Goal: Check status: Check status

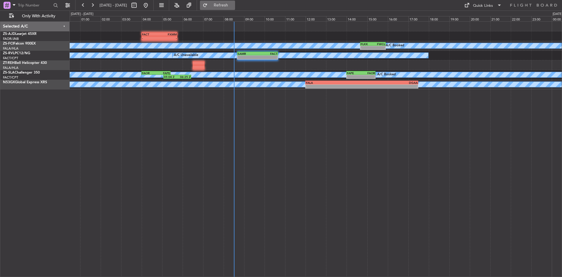
click at [233, 3] on span "Refresh" at bounding box center [221, 5] width 25 height 4
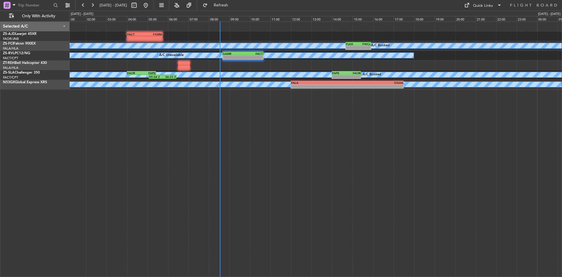
click at [221, 126] on div "- - FACT 04:00 Z FXMM 05:45 Z A/C Booked A/C Booked A/C Booked A/C Booked A/C B…" at bounding box center [316, 148] width 492 height 255
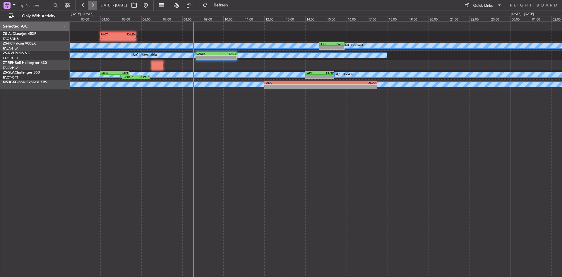
click at [92, 6] on button at bounding box center [92, 5] width 9 height 9
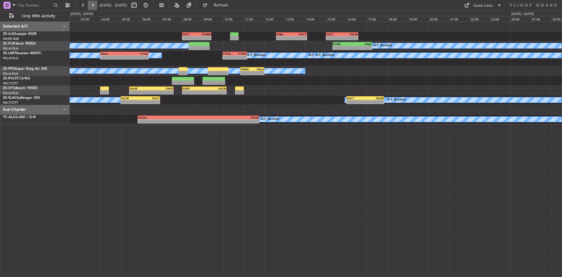
click at [92, 1] on button at bounding box center [92, 5] width 9 height 9
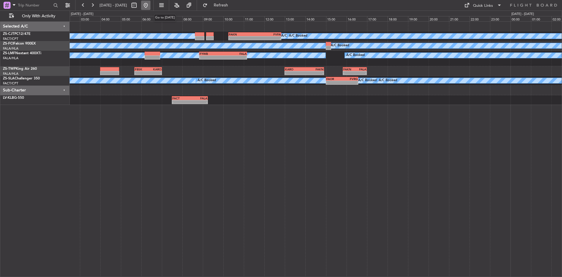
click at [150, 4] on button at bounding box center [145, 5] width 9 height 9
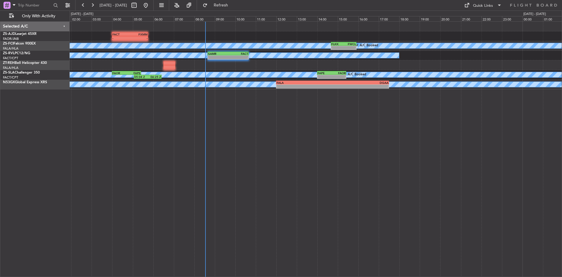
click at [149, 147] on div "FACT 04:00 Z FXMM 05:45 Z - - A/C Booked A/C Booked A/C Booked A/C Booked FLKK …" at bounding box center [316, 148] width 492 height 255
click at [150, 7] on button at bounding box center [145, 5] width 9 height 9
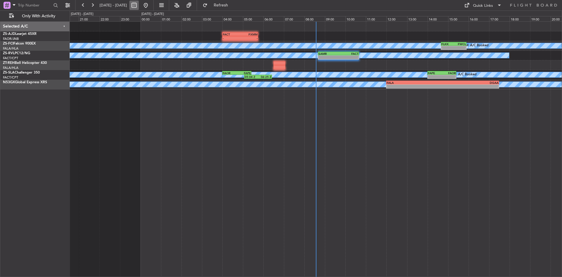
click at [139, 5] on button at bounding box center [133, 5] width 9 height 9
select select "10"
select select "2025"
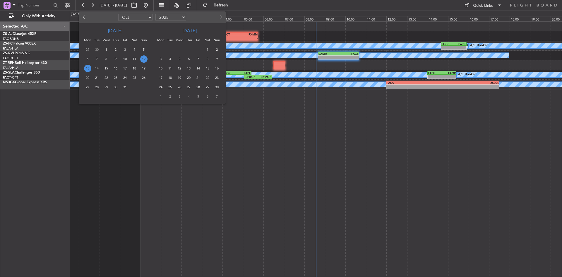
click at [206, 78] on span "22" at bounding box center [207, 77] width 7 height 7
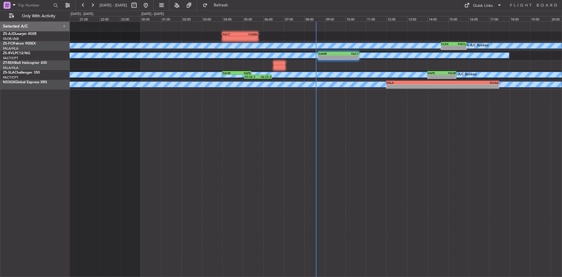
select select "11"
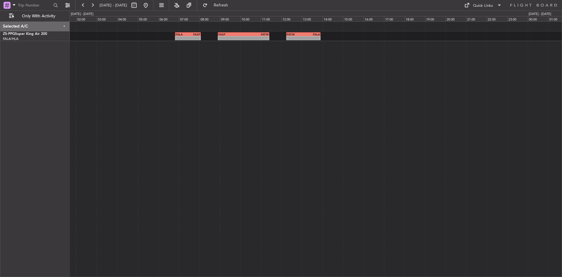
click at [255, 97] on div "- - FALA 06:50 Z FASP 08:05 Z - - FASP 08:55 Z FATW 11:25 Z - - FATW 12:15 Z FA…" at bounding box center [316, 148] width 492 height 255
click at [94, 6] on button at bounding box center [92, 5] width 9 height 9
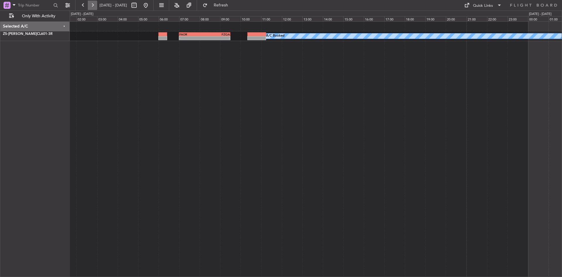
click at [94, 6] on button at bounding box center [92, 5] width 9 height 9
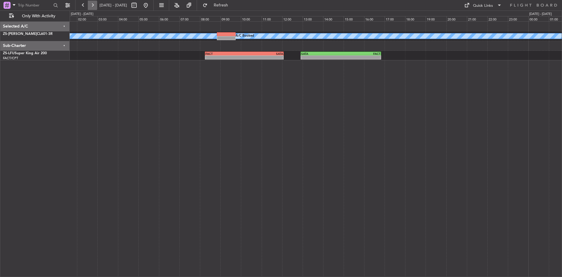
click at [94, 7] on button at bounding box center [92, 5] width 9 height 9
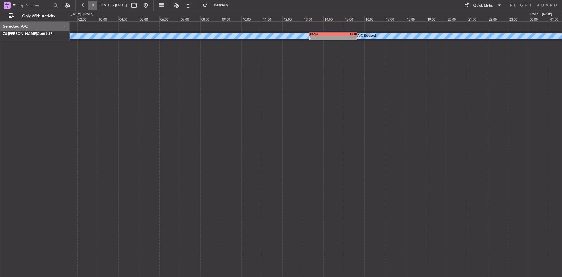
click at [94, 7] on button at bounding box center [92, 5] width 9 height 9
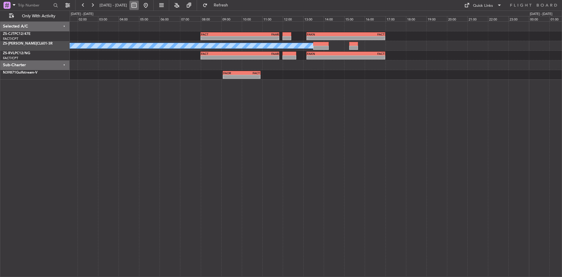
click at [139, 3] on button at bounding box center [133, 5] width 9 height 9
select select "11"
select select "2025"
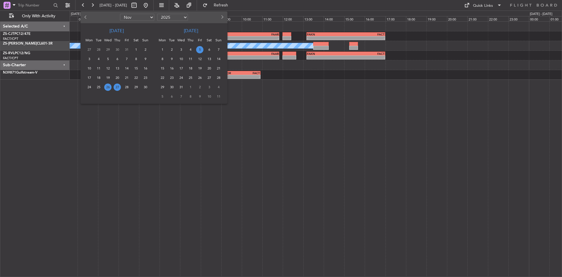
click at [203, 48] on span "5" at bounding box center [199, 49] width 7 height 7
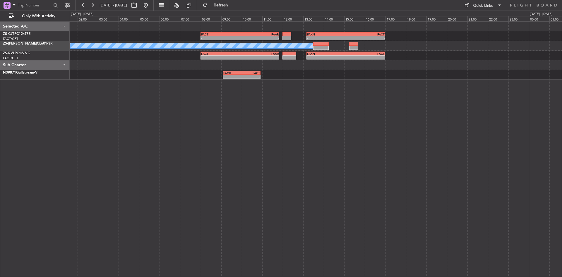
select select "12"
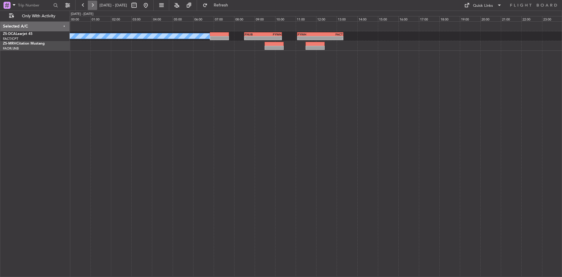
click at [95, 6] on button at bounding box center [92, 5] width 9 height 9
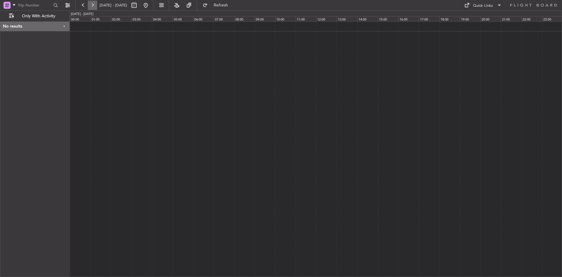
click at [95, 6] on button at bounding box center [92, 5] width 9 height 9
click at [92, 5] on button at bounding box center [92, 5] width 9 height 9
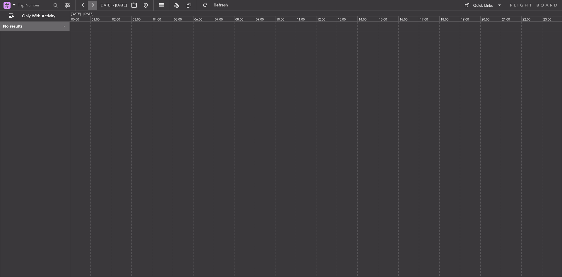
click at [95, 3] on button at bounding box center [92, 5] width 9 height 9
click at [94, 4] on button at bounding box center [92, 5] width 9 height 9
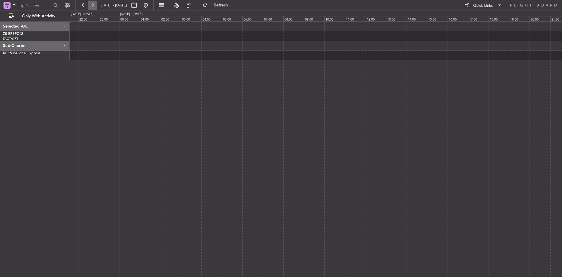
click at [94, 4] on button at bounding box center [92, 5] width 9 height 9
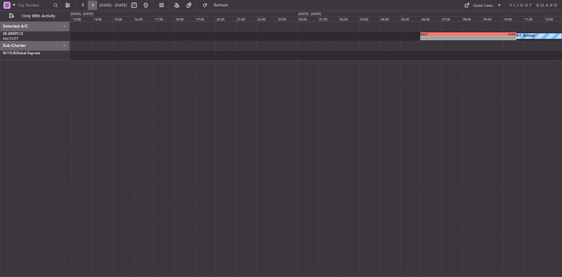
click at [94, 4] on button at bounding box center [92, 5] width 9 height 9
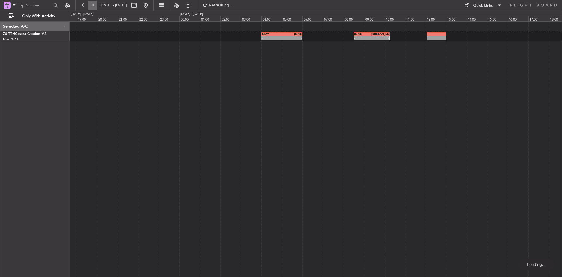
click at [94, 4] on button at bounding box center [92, 5] width 9 height 9
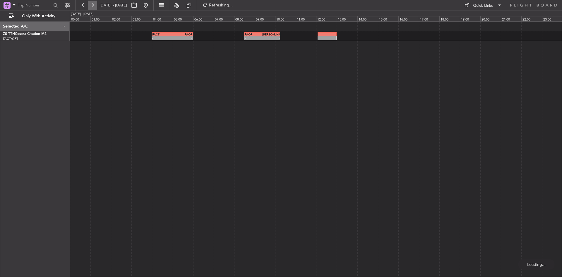
click at [94, 4] on button at bounding box center [92, 5] width 9 height 9
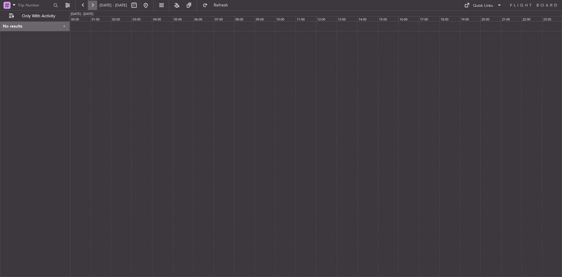
click at [94, 4] on button at bounding box center [92, 5] width 9 height 9
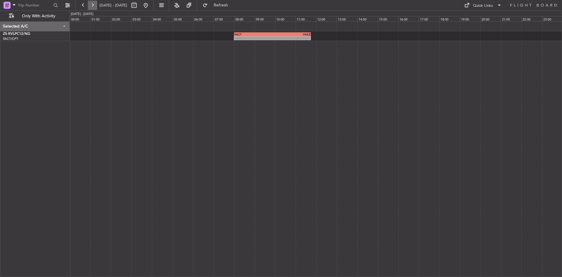
click at [94, 4] on button at bounding box center [92, 5] width 9 height 9
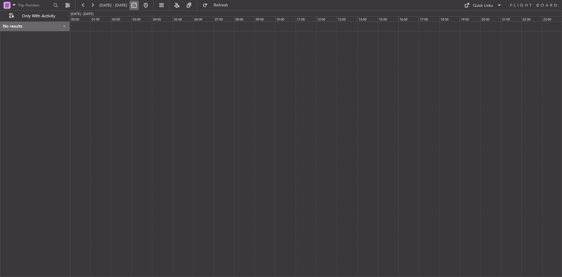
click at [139, 7] on button at bounding box center [133, 5] width 9 height 9
select select "12"
select select "2025"
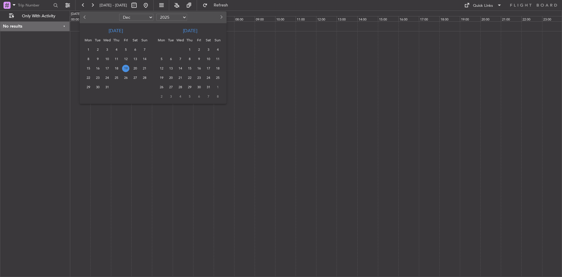
click at [108, 75] on span "24" at bounding box center [106, 77] width 7 height 7
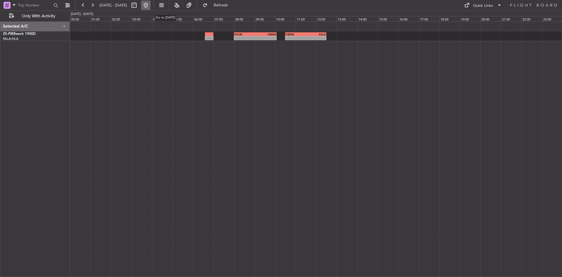
click at [150, 6] on button at bounding box center [145, 5] width 9 height 9
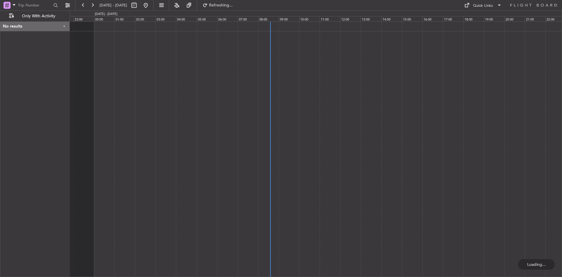
click at [249, 83] on div at bounding box center [316, 148] width 492 height 255
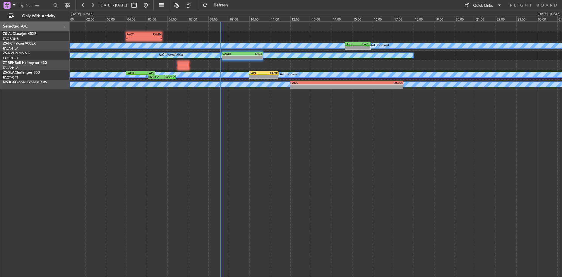
click at [215, 109] on div "- - FACT 04:00 Z FXMM 05:45 Z A/C Booked A/C Booked A/C Booked A/C Booked A/C B…" at bounding box center [316, 148] width 492 height 255
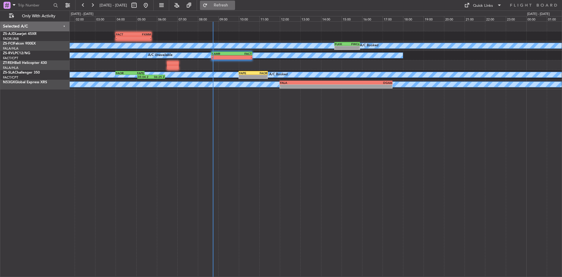
click at [233, 4] on span "Refresh" at bounding box center [221, 5] width 25 height 4
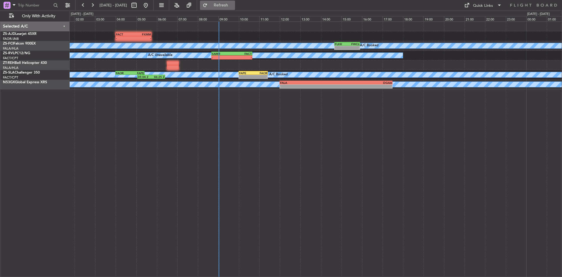
click at [228, 6] on span "Refresh" at bounding box center [221, 5] width 25 height 4
click at [222, 1] on button "Refresh" at bounding box center [217, 5] width 35 height 9
click at [92, 1] on button at bounding box center [92, 5] width 9 height 9
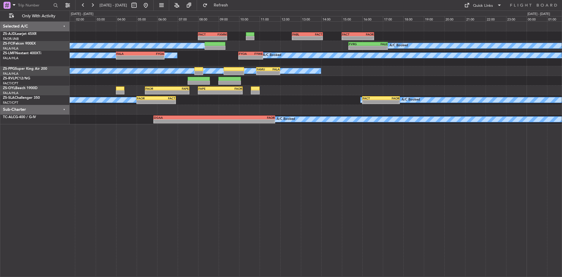
click at [196, 181] on div "- - FACT 08:00 Z FXMM 09:25 Z - - FABL 12:35 Z FACT 14:05 Z - - FACT 15:00 Z FA…" at bounding box center [316, 148] width 492 height 255
click at [90, 4] on button at bounding box center [92, 5] width 9 height 9
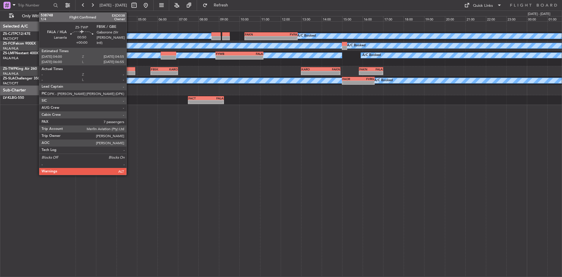
click at [121, 73] on div at bounding box center [125, 73] width 19 height 4
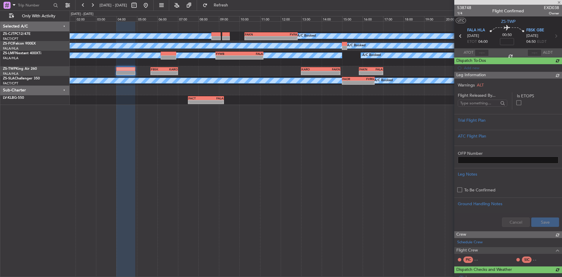
click at [462, 8] on span "538748" at bounding box center [464, 8] width 14 height 6
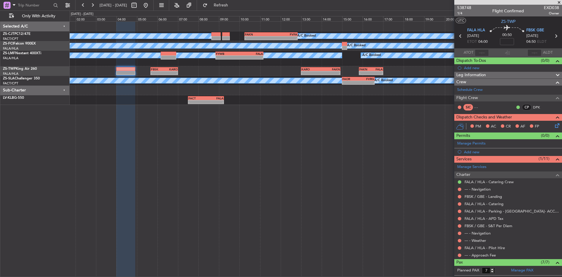
click at [559, 4] on span at bounding box center [559, 2] width 6 height 5
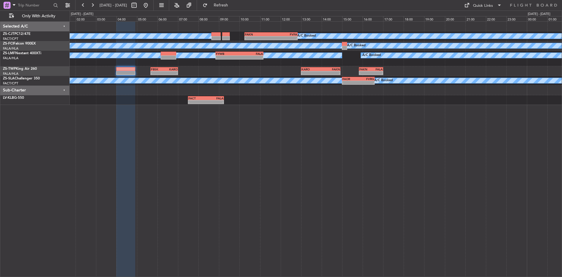
type input "0"
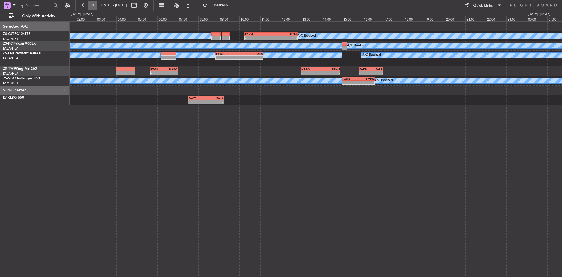
click at [93, 4] on button at bounding box center [92, 5] width 9 height 9
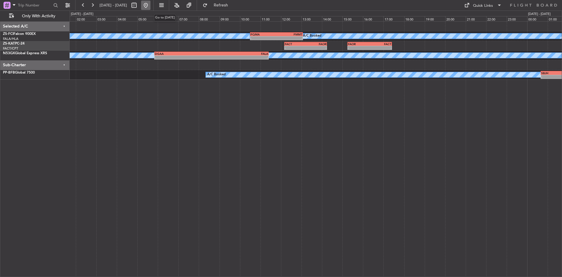
click at [150, 4] on button at bounding box center [145, 5] width 9 height 9
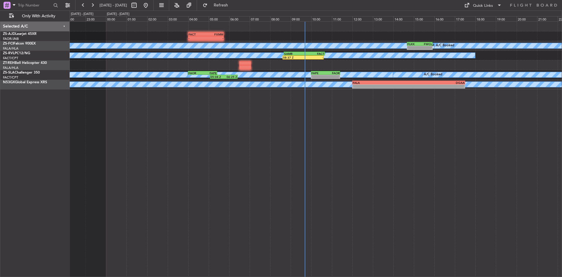
click at [184, 123] on div "FACT 04:00 Z FXMM 05:45 Z - - A/C Booked A/C Booked A/C Booked A/C Booked FLKK …" at bounding box center [316, 148] width 492 height 255
